Goal: Transaction & Acquisition: Purchase product/service

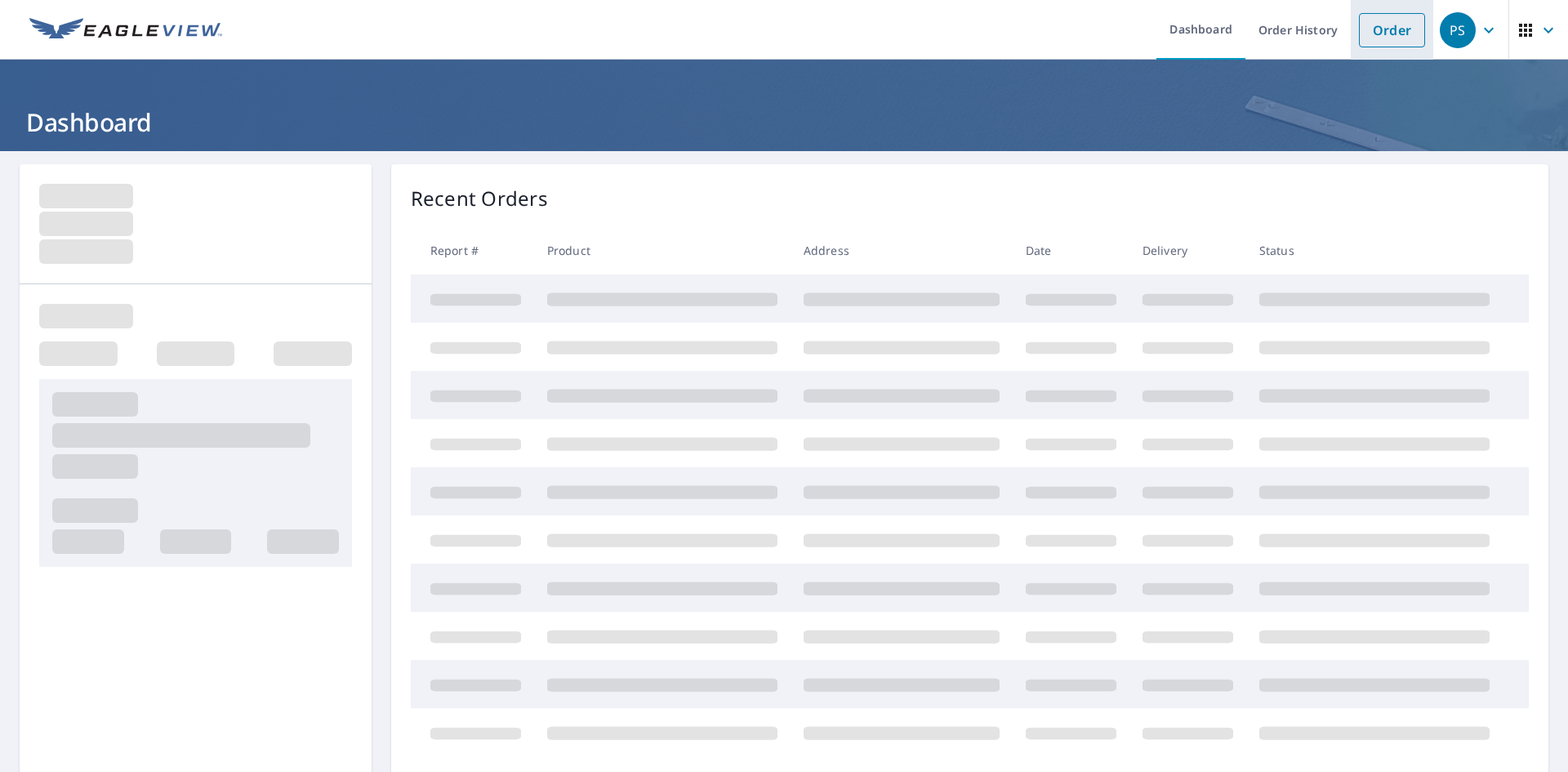
click at [1359, 24] on link "Order" at bounding box center [1391, 31] width 66 height 34
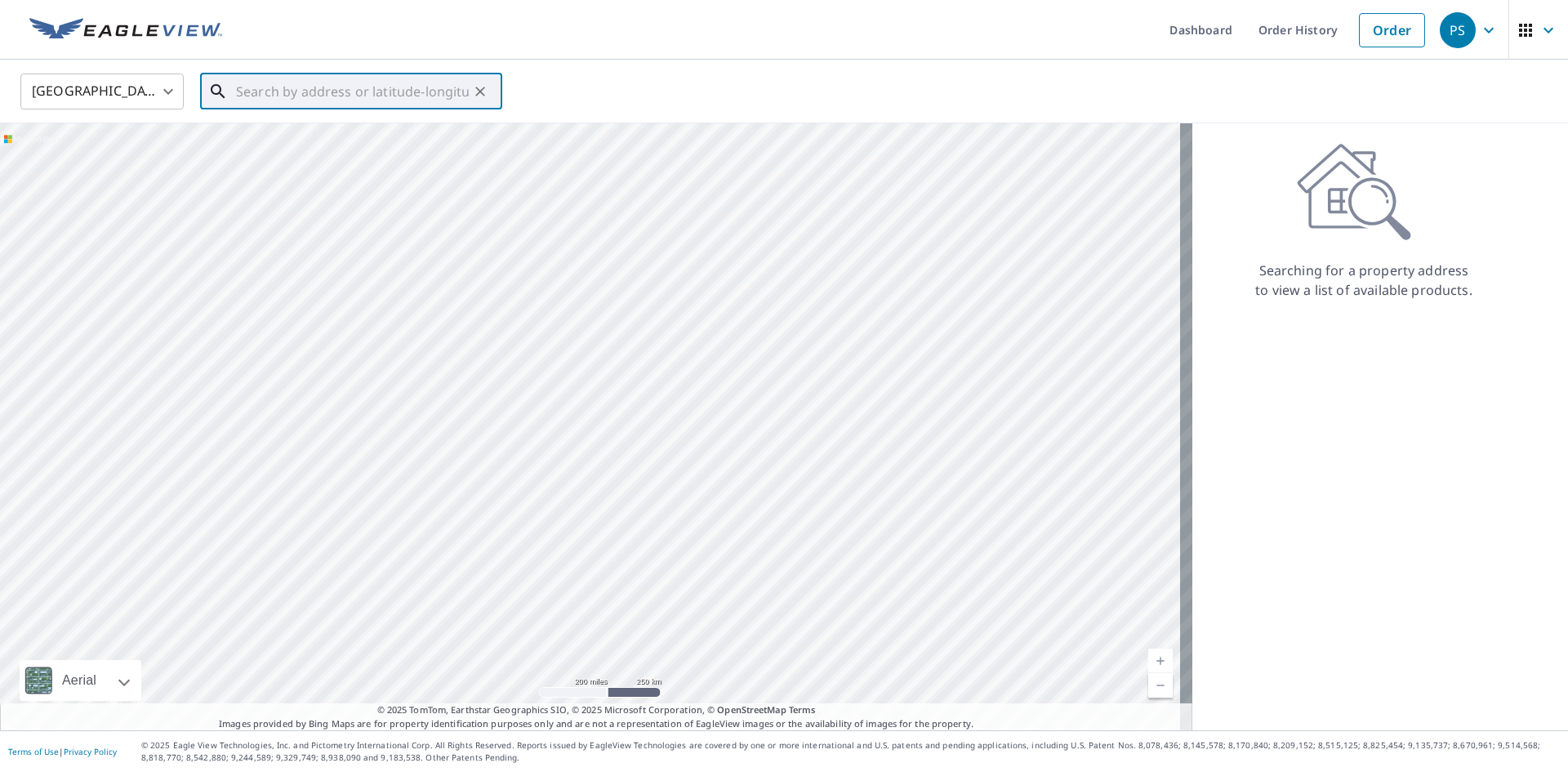
click at [271, 102] on input "text" at bounding box center [352, 92] width 232 height 46
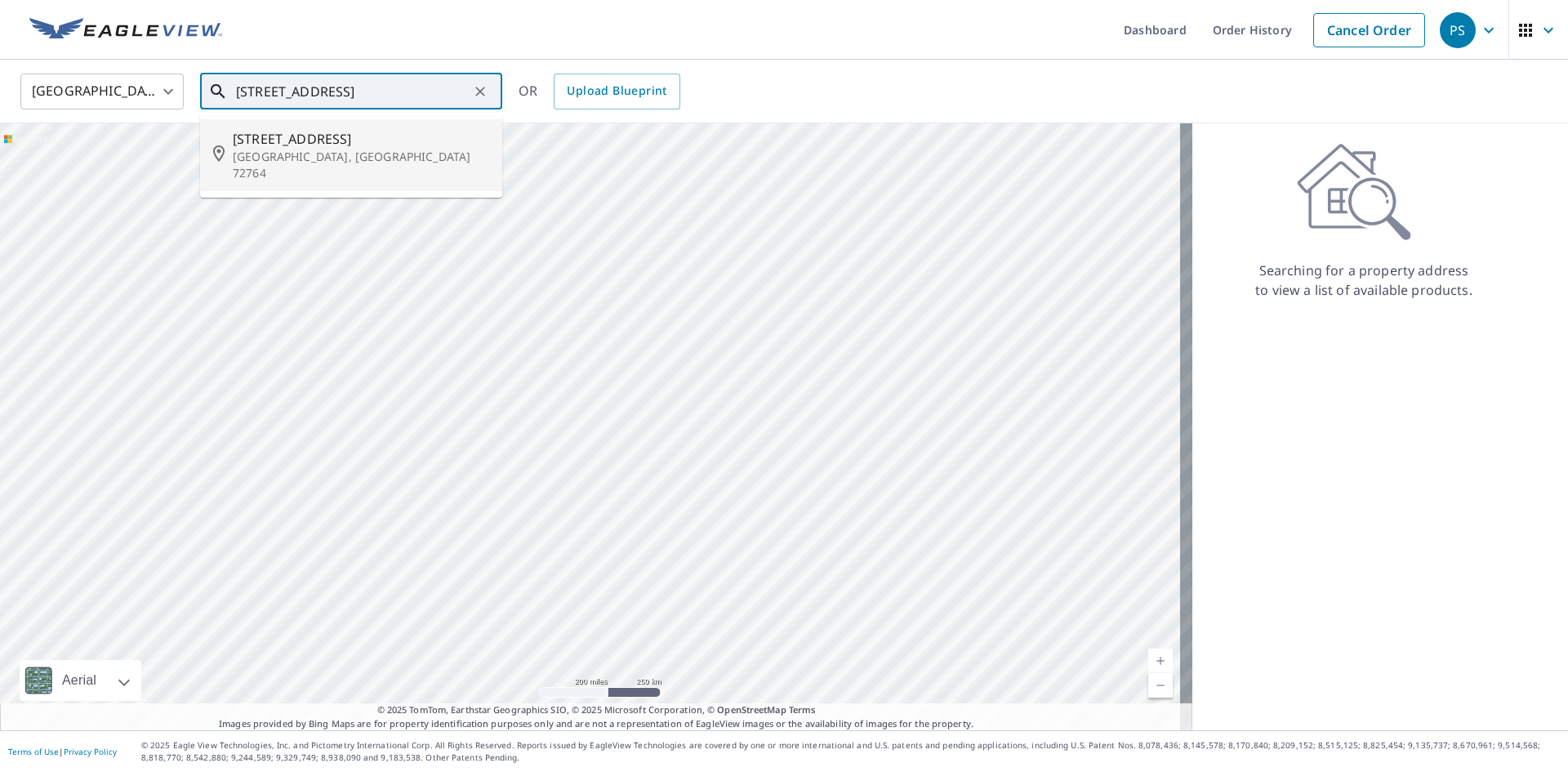
click at [232, 145] on icon at bounding box center [223, 155] width 20 height 20
type input "[STREET_ADDRESS]"
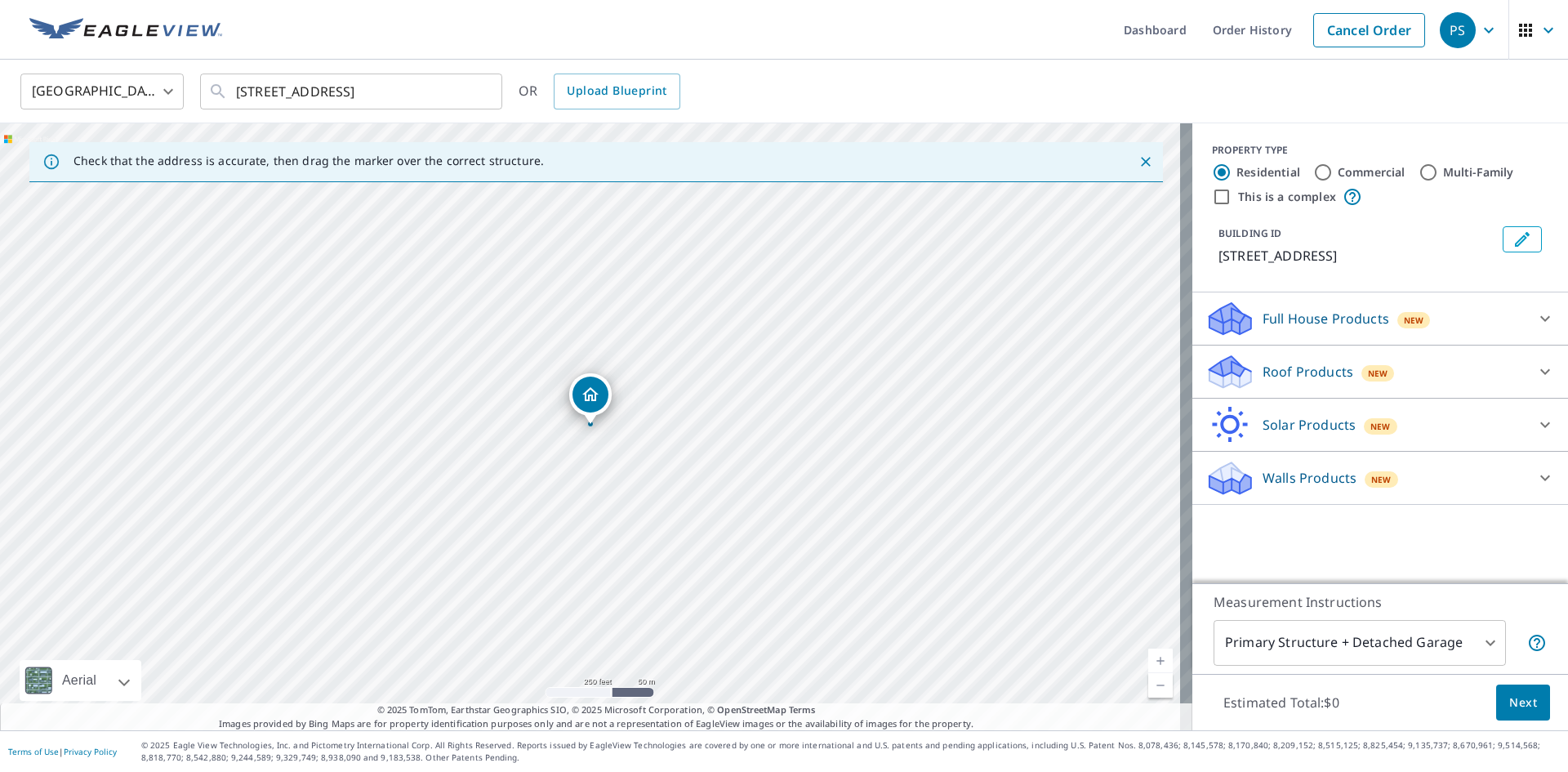
click at [1536, 366] on icon at bounding box center [1545, 371] width 20 height 20
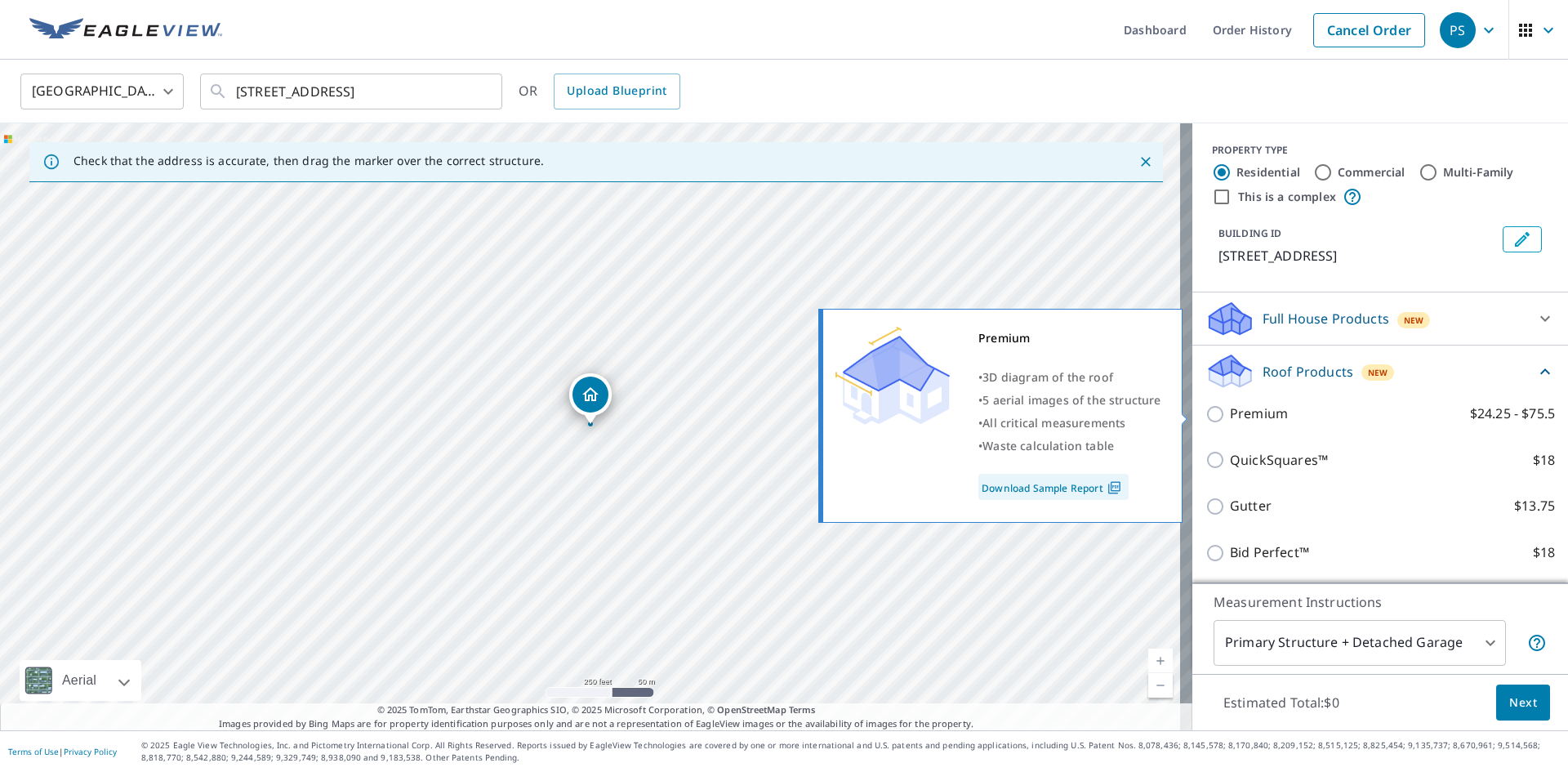
click at [1206, 418] on input "Premium $24.25 - $75.5" at bounding box center [1218, 414] width 25 height 20
checkbox input "true"
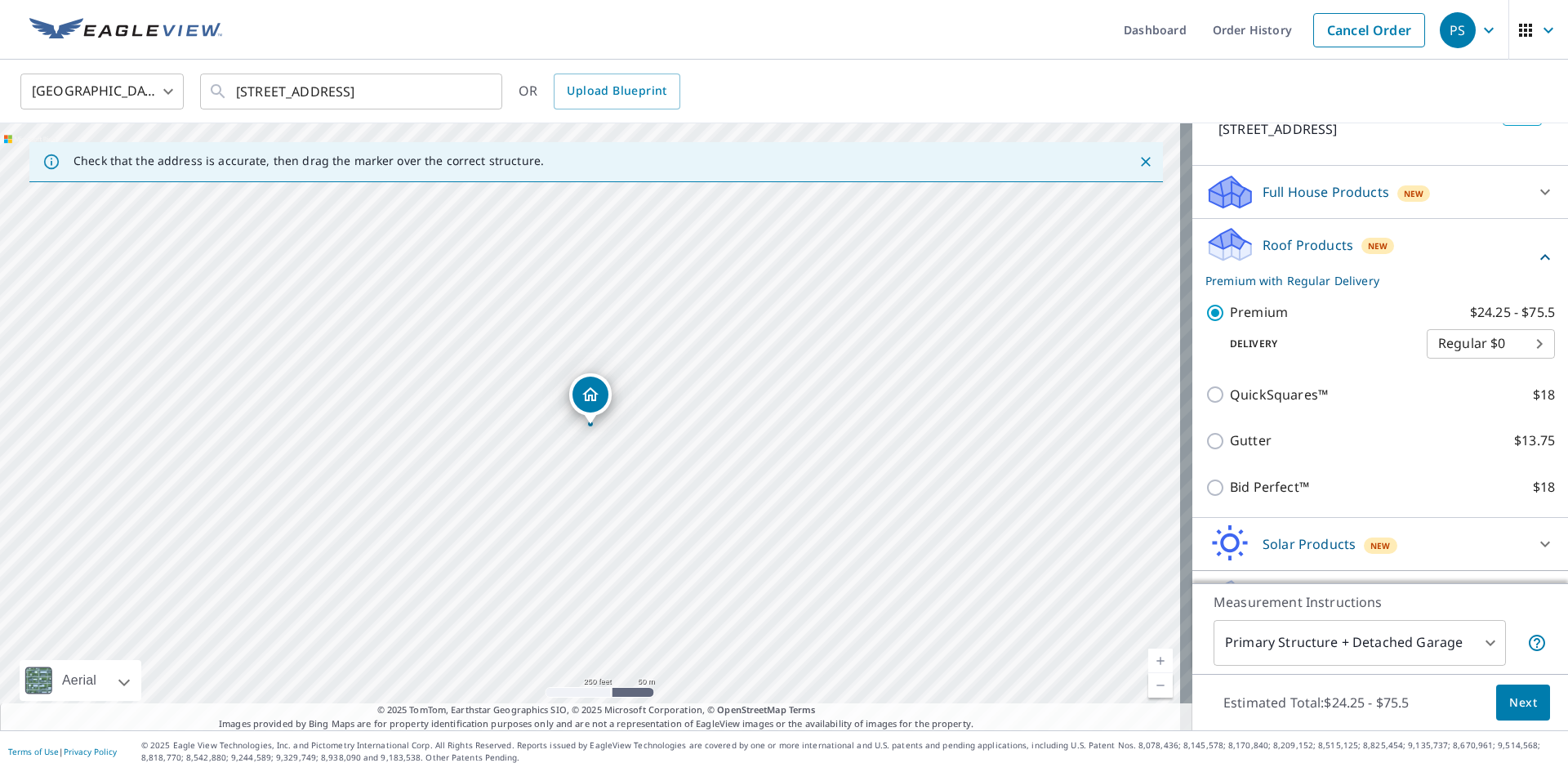
scroll to position [167, 0]
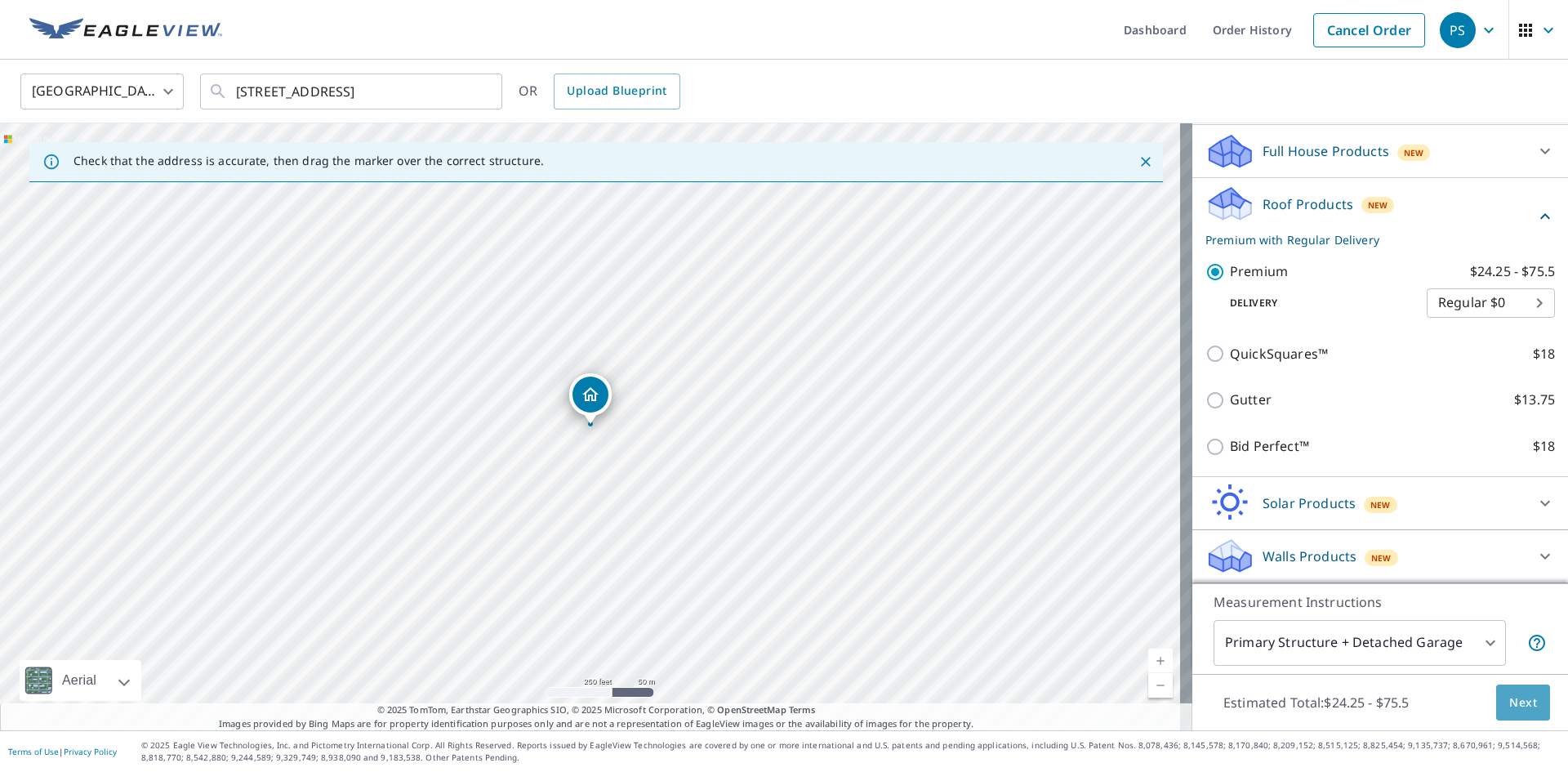
click at [1510, 696] on span "Next" at bounding box center [1523, 702] width 28 height 20
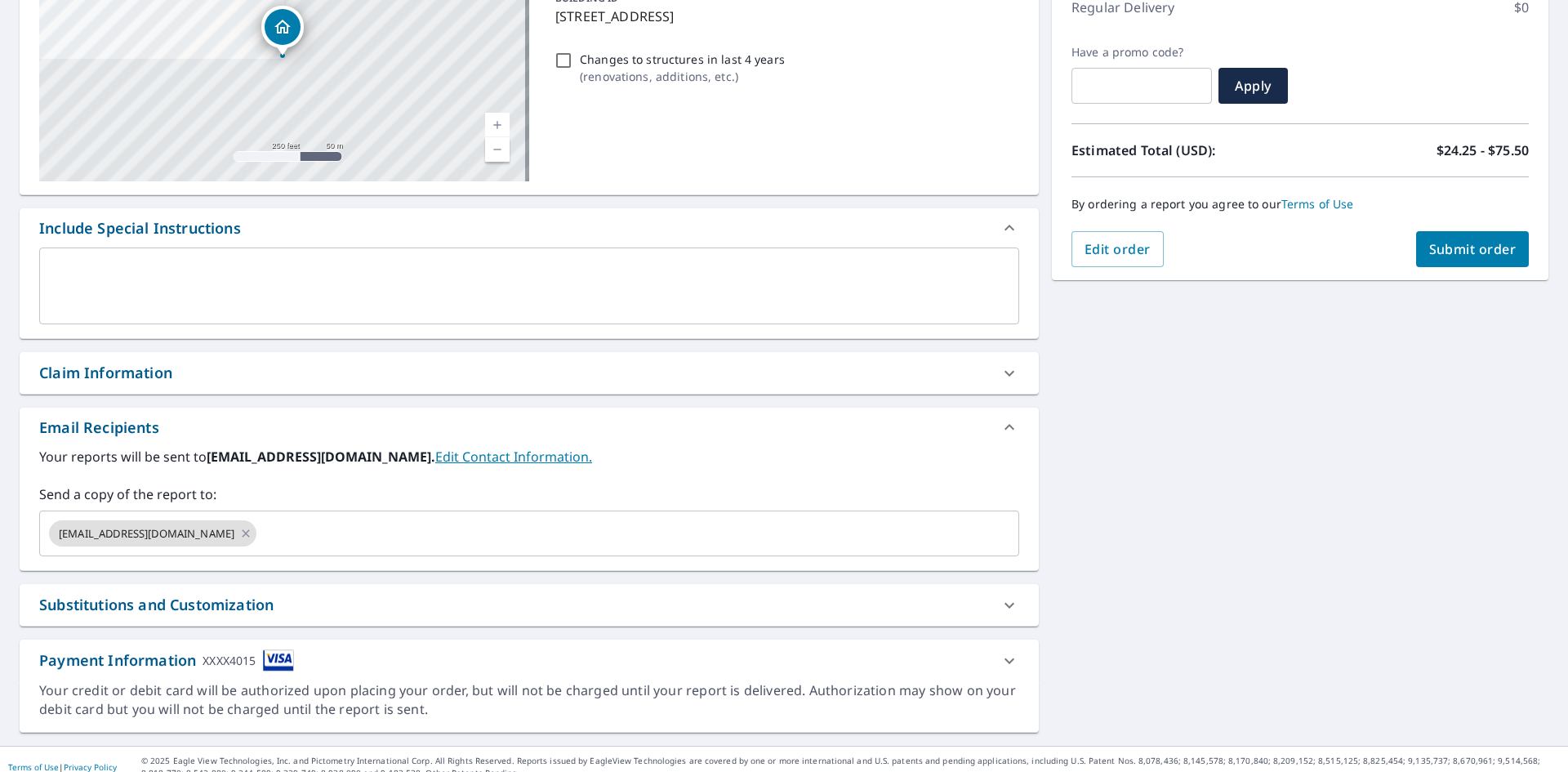
scroll to position [256, 0]
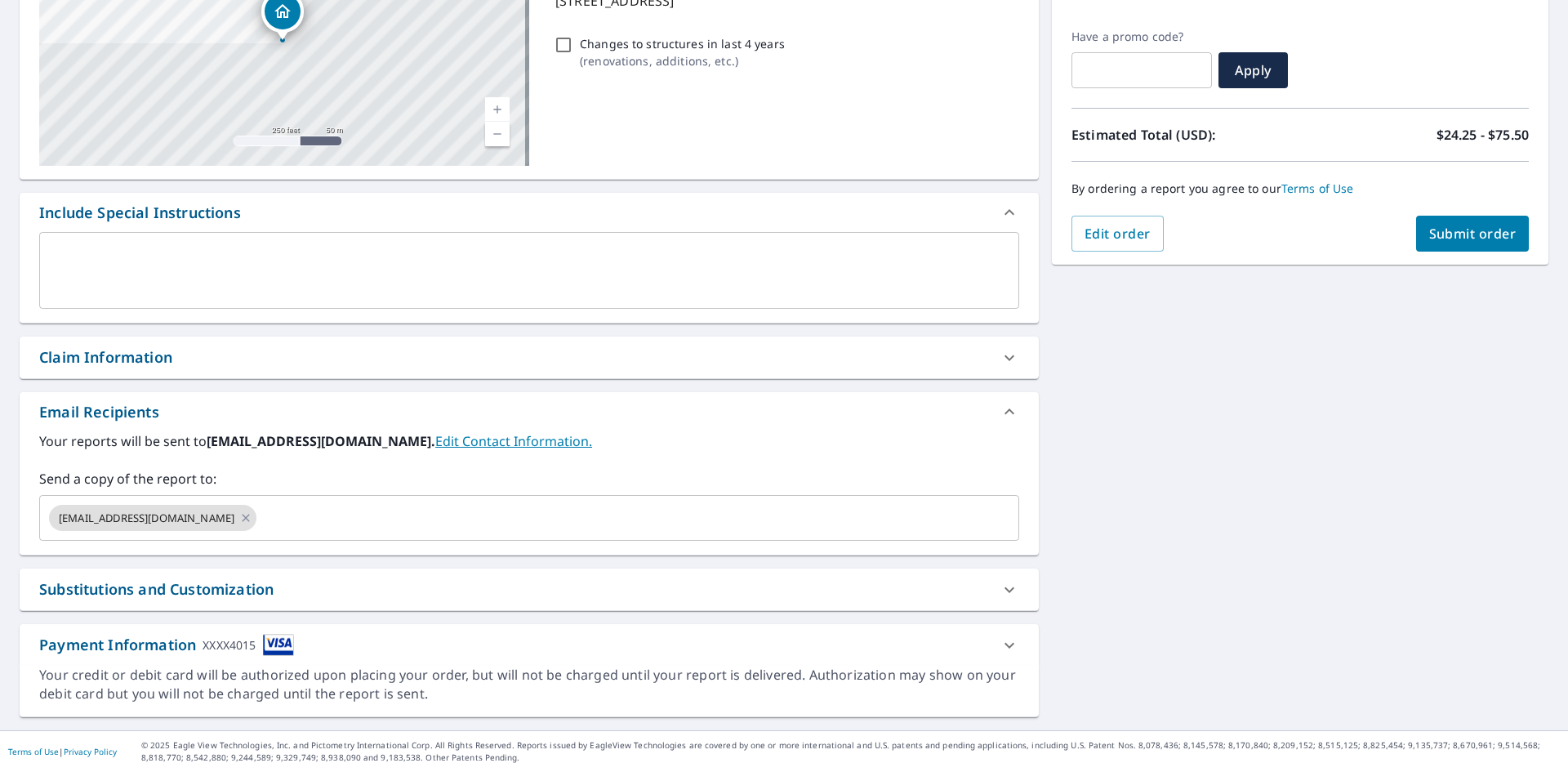
click at [1000, 640] on icon at bounding box center [1010, 646] width 20 height 20
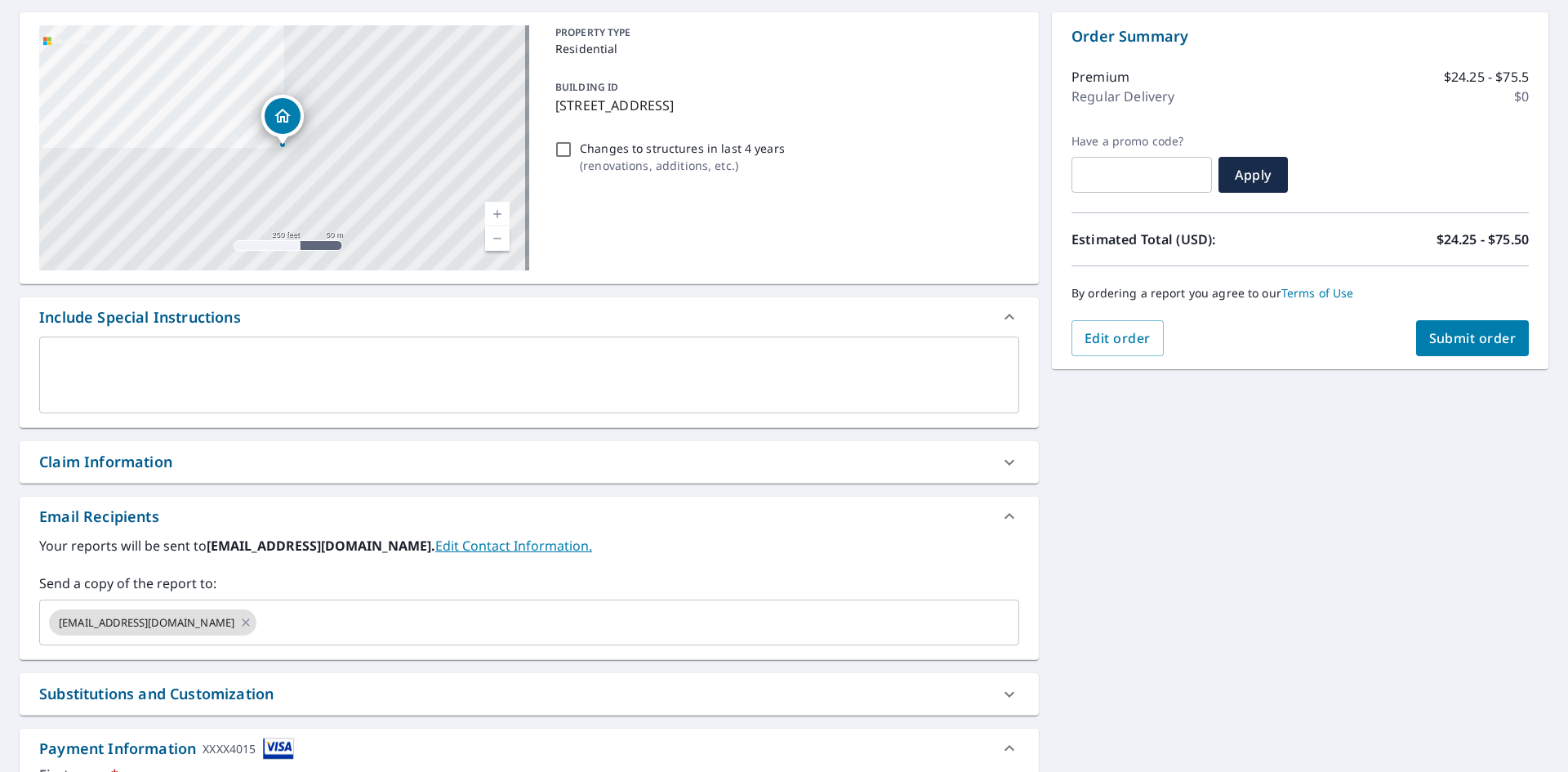
scroll to position [0, 0]
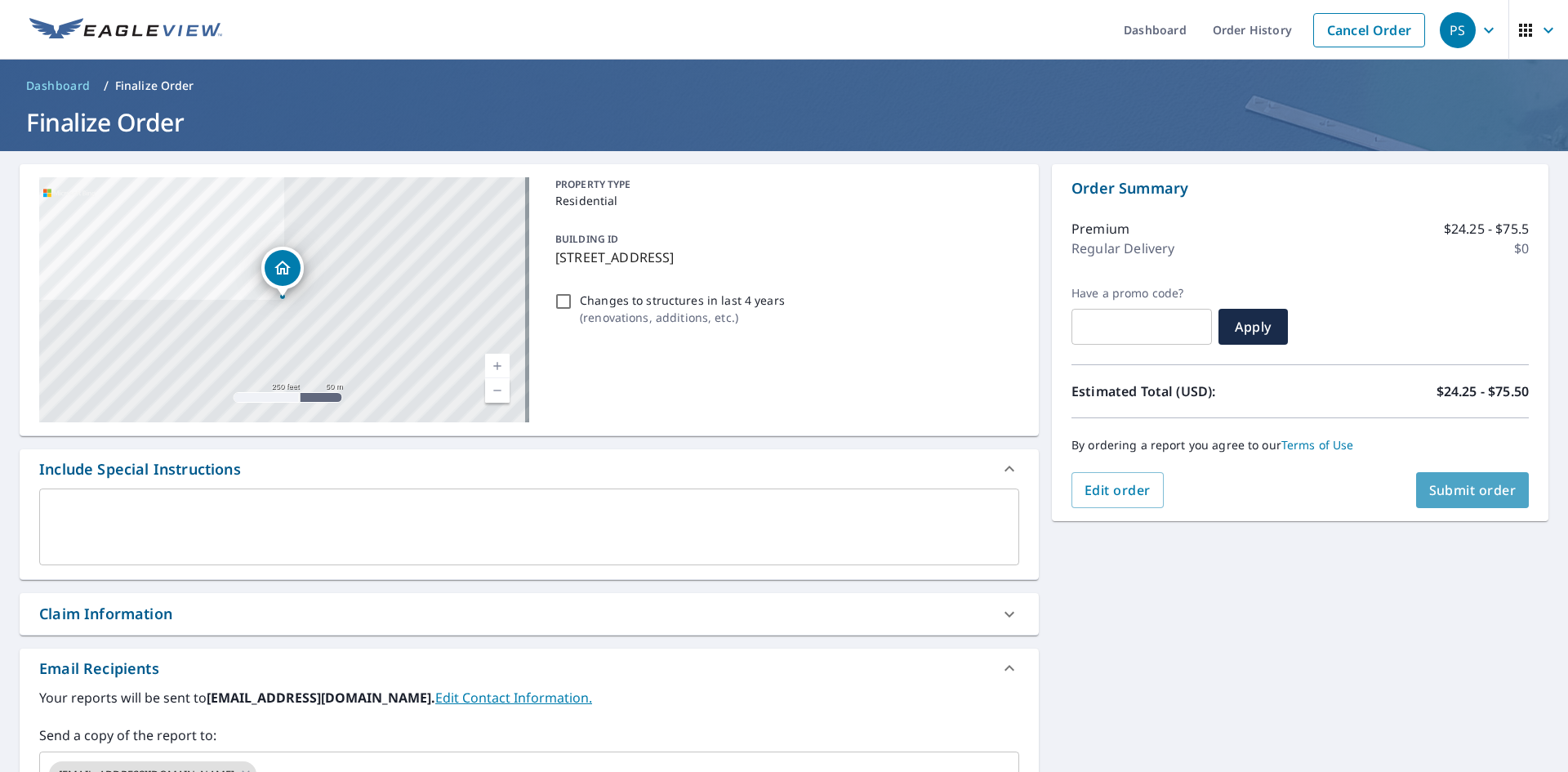
click at [1429, 492] on span "Submit order" at bounding box center [1472, 490] width 87 height 18
